Goal: Transaction & Acquisition: Purchase product/service

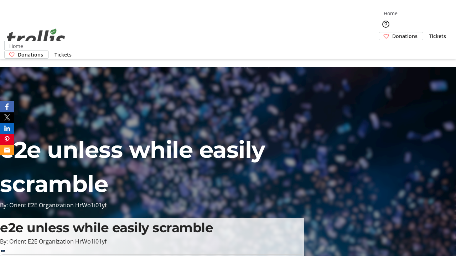
click at [429, 32] on span "Tickets" at bounding box center [437, 35] width 17 height 7
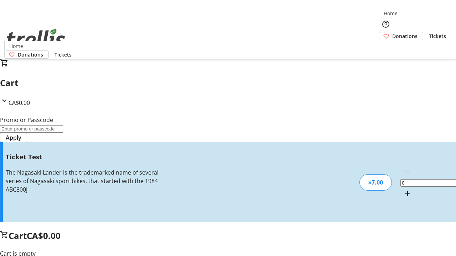
click at [403, 190] on mat-icon "Increment by one" at bounding box center [407, 194] width 9 height 9
type input "1"
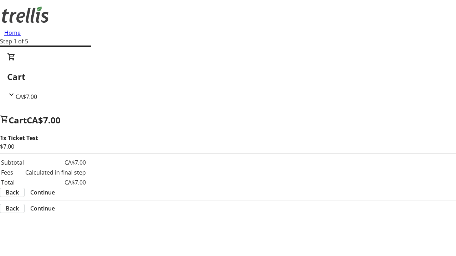
click at [55, 188] on span "Continue" at bounding box center [42, 192] width 25 height 9
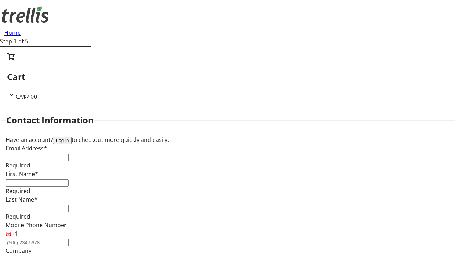
click at [72, 137] on button "Log in" at bounding box center [62, 140] width 19 height 7
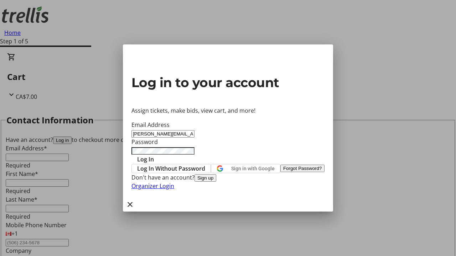
type input "[PERSON_NAME][EMAIL_ADDRESS][DOMAIN_NAME]"
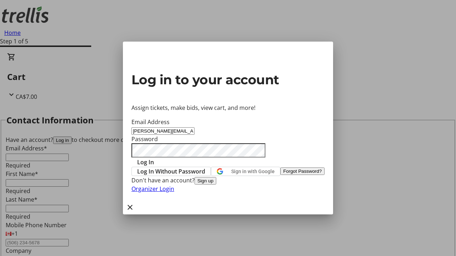
click at [154, 158] on span "Log In" at bounding box center [145, 162] width 17 height 9
